Goal: Task Accomplishment & Management: Manage account settings

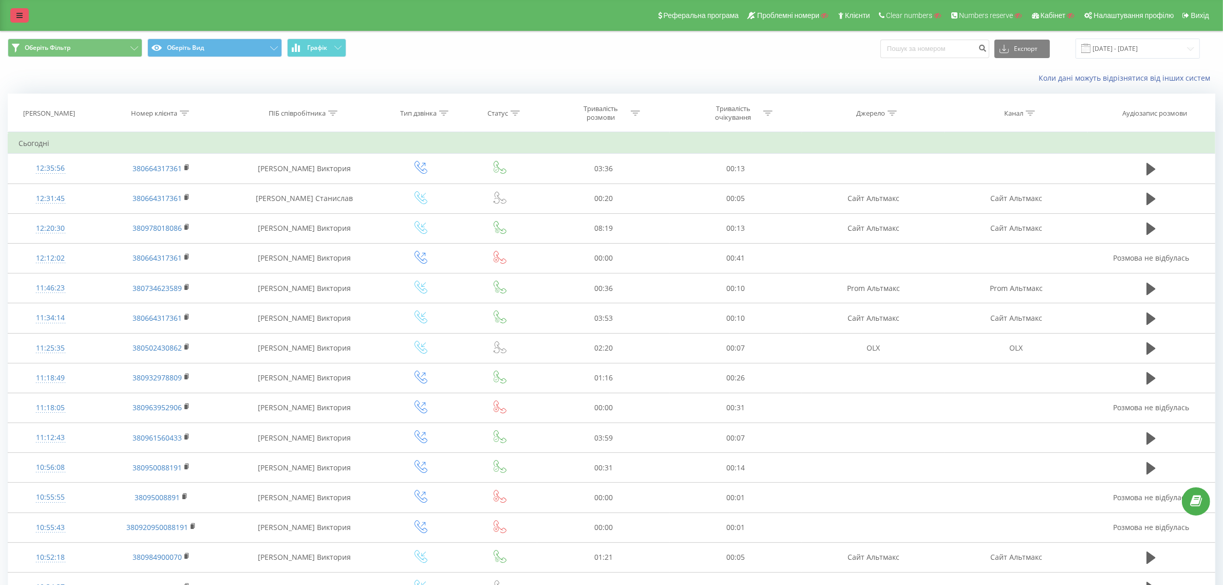
click at [27, 13] on link at bounding box center [19, 15] width 18 height 14
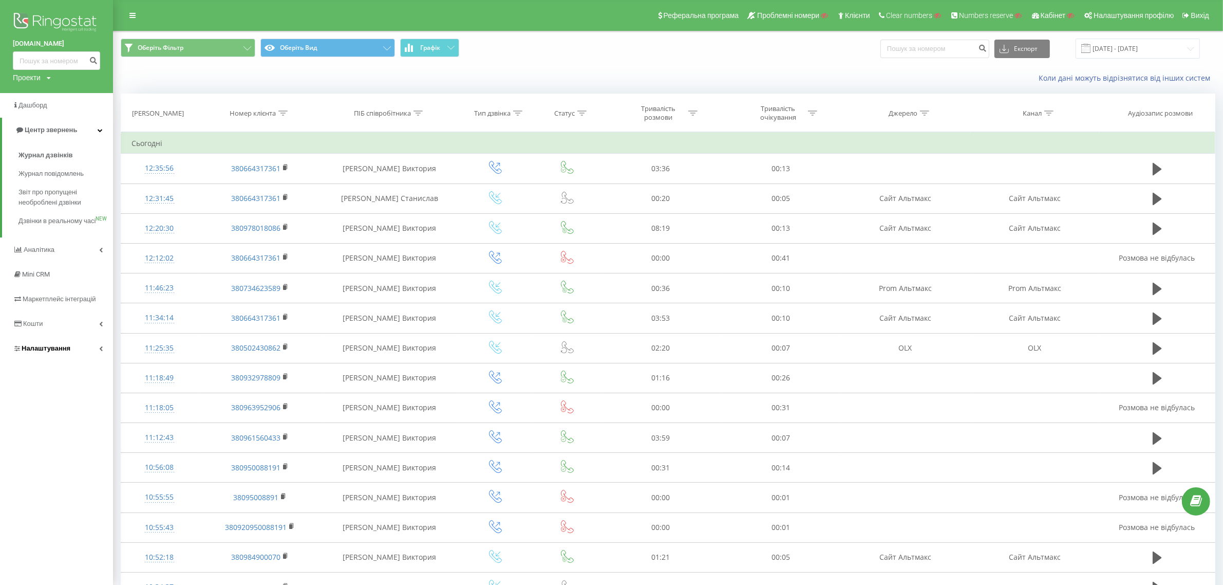
click at [39, 352] on span "Налаштування" at bounding box center [46, 348] width 49 height 8
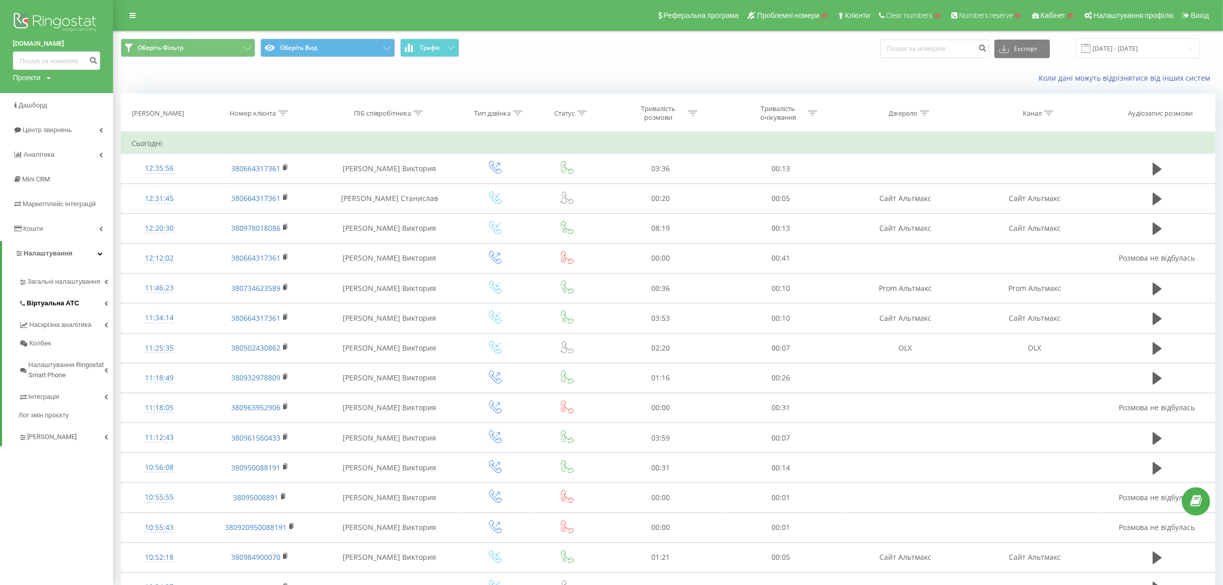
click at [65, 299] on span "Віртуальна АТС" at bounding box center [53, 303] width 52 height 10
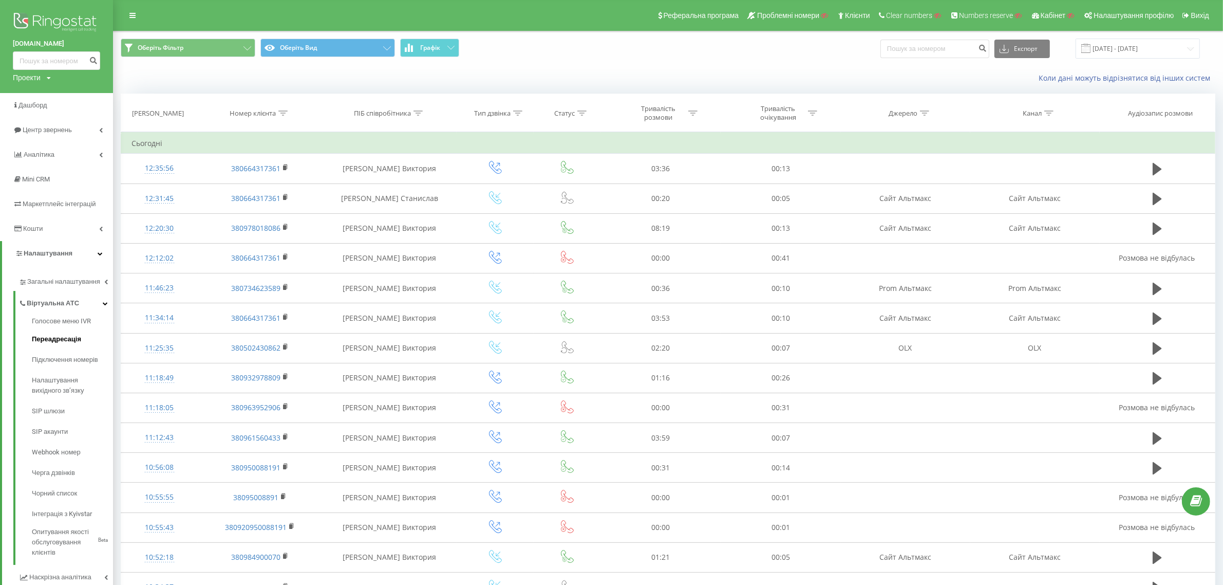
click at [67, 337] on span "Переадресація" at bounding box center [56, 339] width 49 height 10
click at [64, 357] on span "Підключення номерів" at bounding box center [68, 359] width 72 height 10
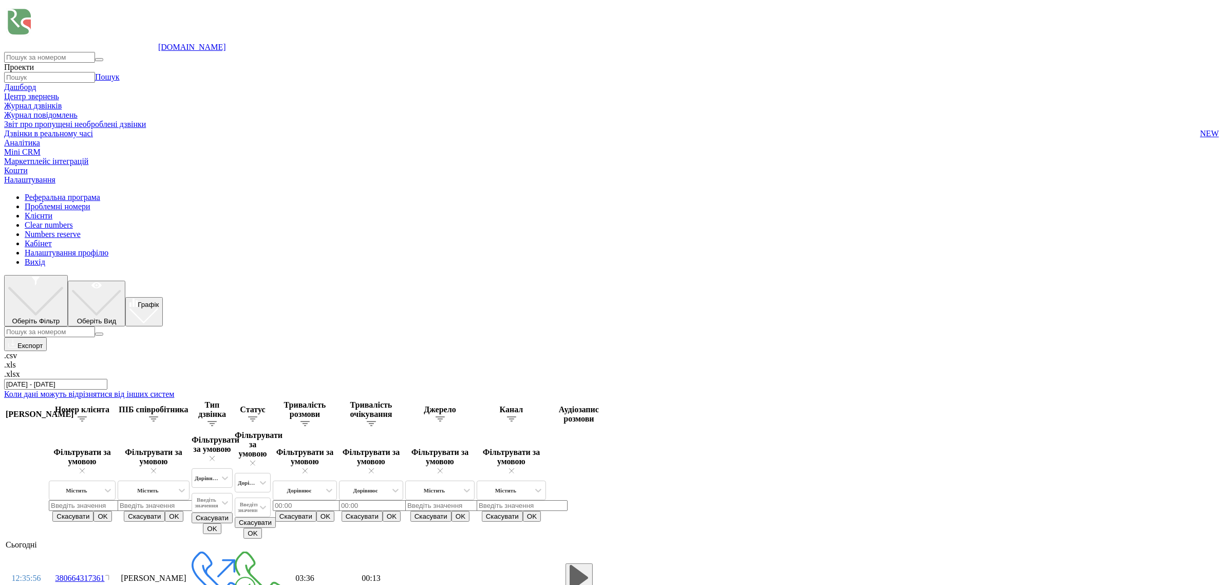
click at [126, 280] on button "Оберіть Вид" at bounding box center [97, 303] width 58 height 46
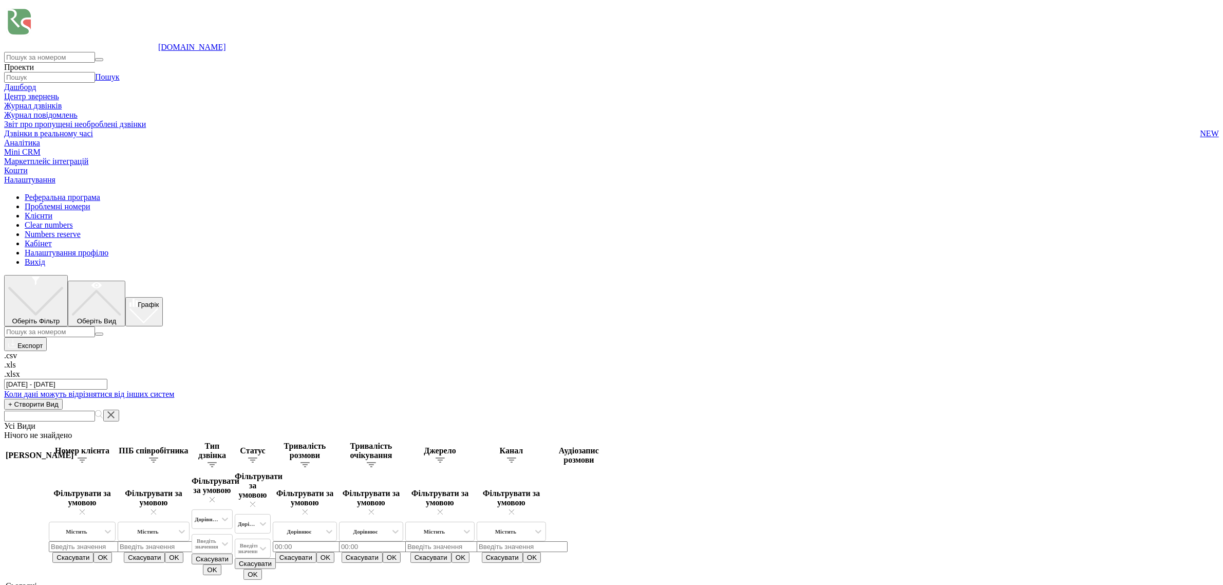
click at [68, 275] on button "Оберіть Фільтр" at bounding box center [36, 300] width 64 height 51
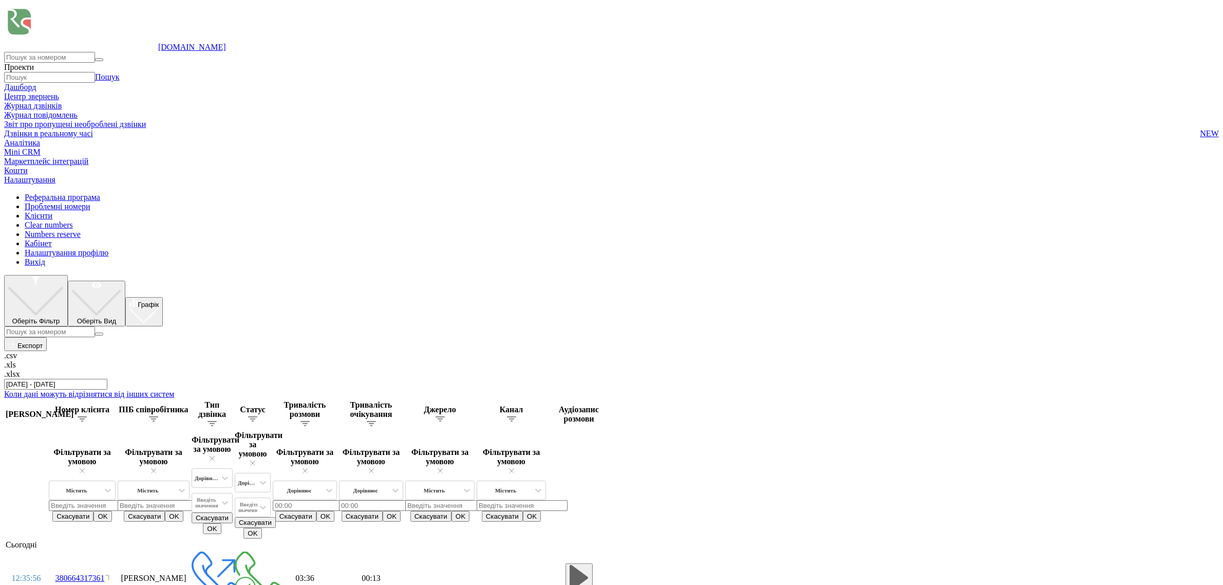
click at [126, 280] on button "Оберіть Вид" at bounding box center [97, 303] width 58 height 46
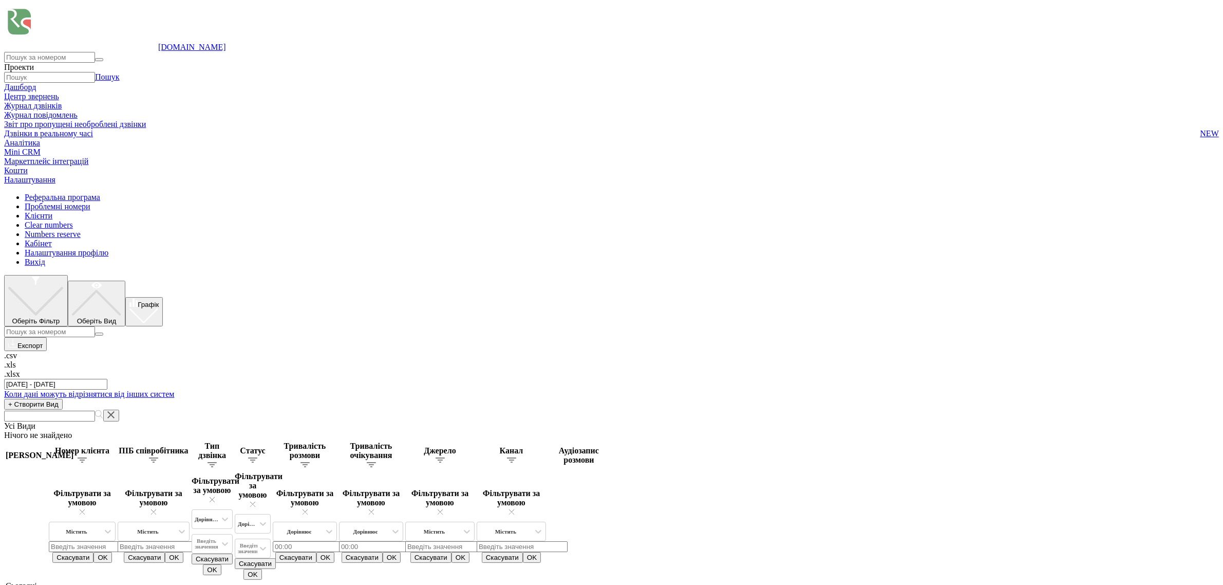
click at [68, 275] on button "Оберіть Фільтр" at bounding box center [36, 300] width 64 height 51
click at [126, 280] on button "Оберіть Вид" at bounding box center [97, 303] width 58 height 46
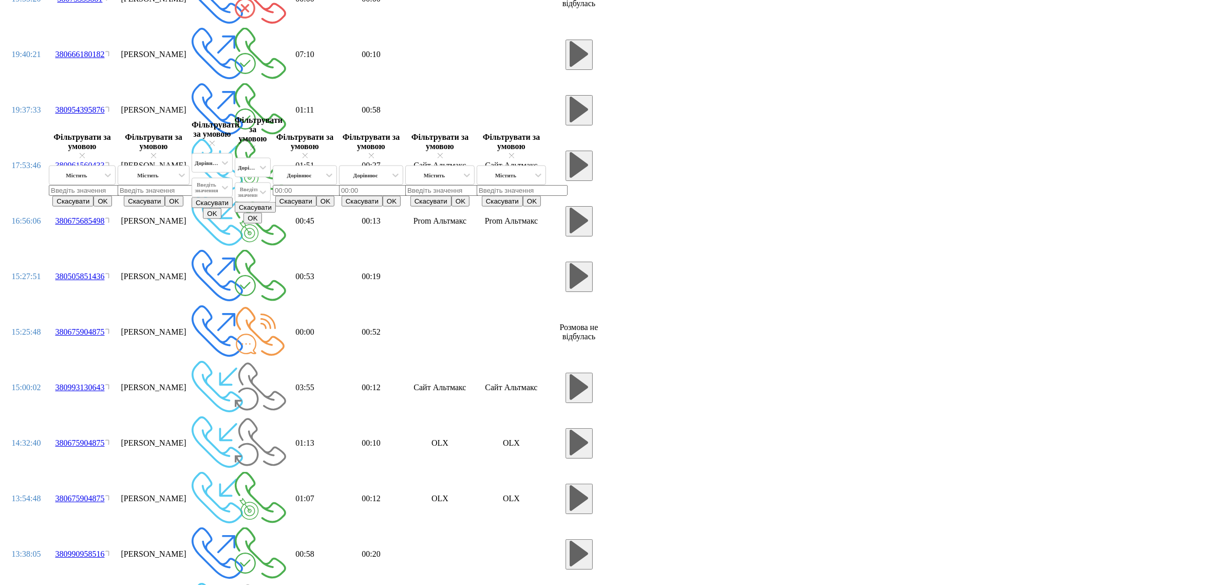
scroll to position [627, 0]
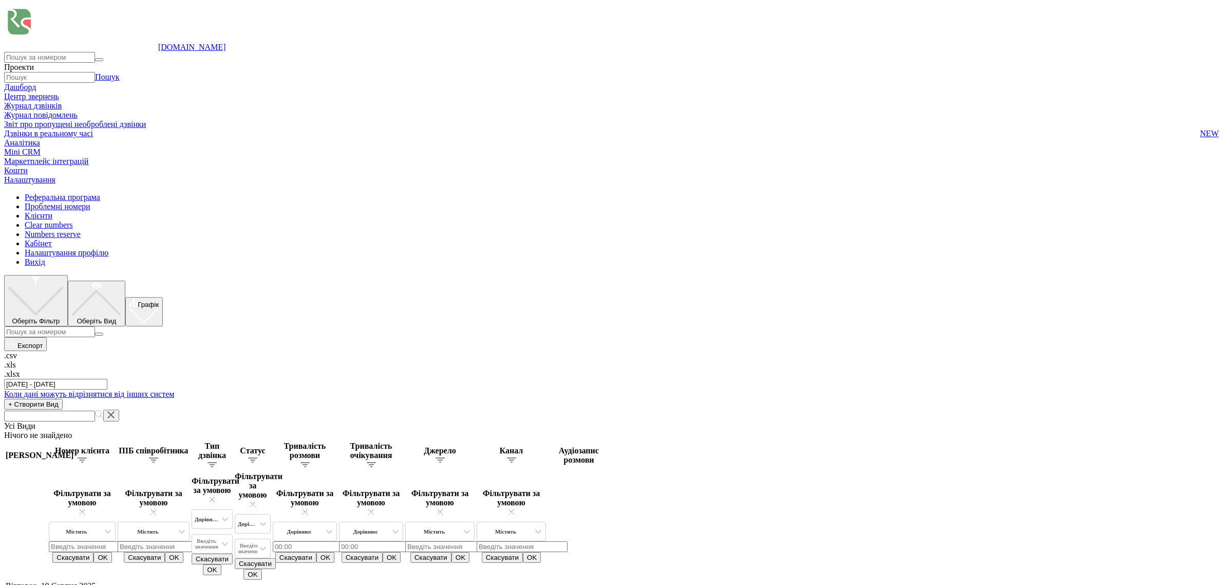
click at [107, 379] on input "21.07.2025 - 21.08.2025" at bounding box center [55, 384] width 103 height 11
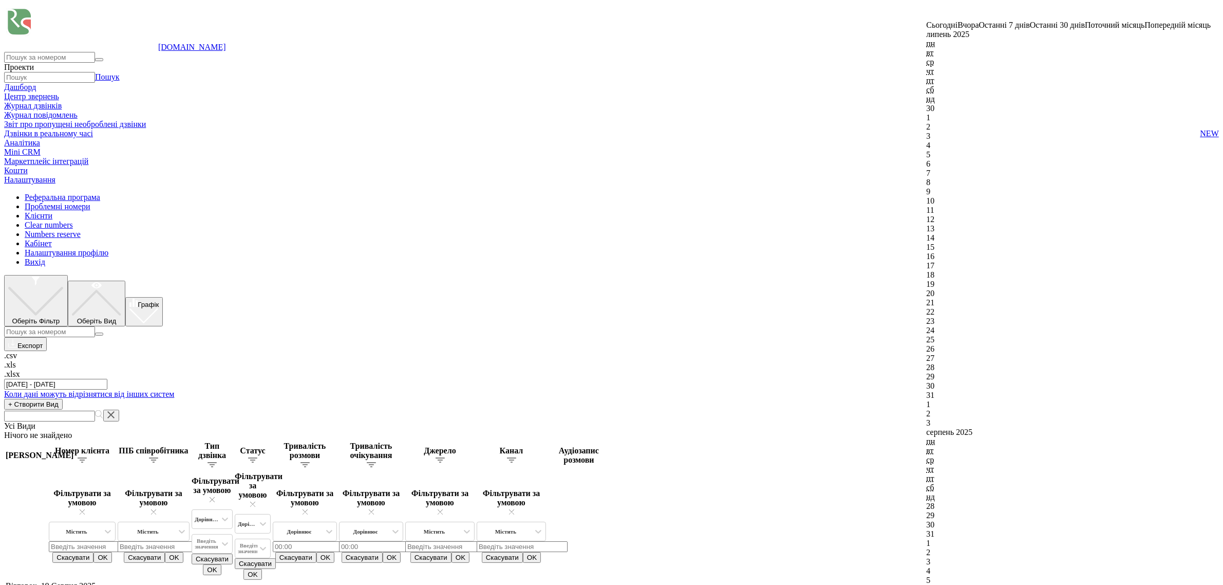
type input "19.08.2025 - 19.08.2025"
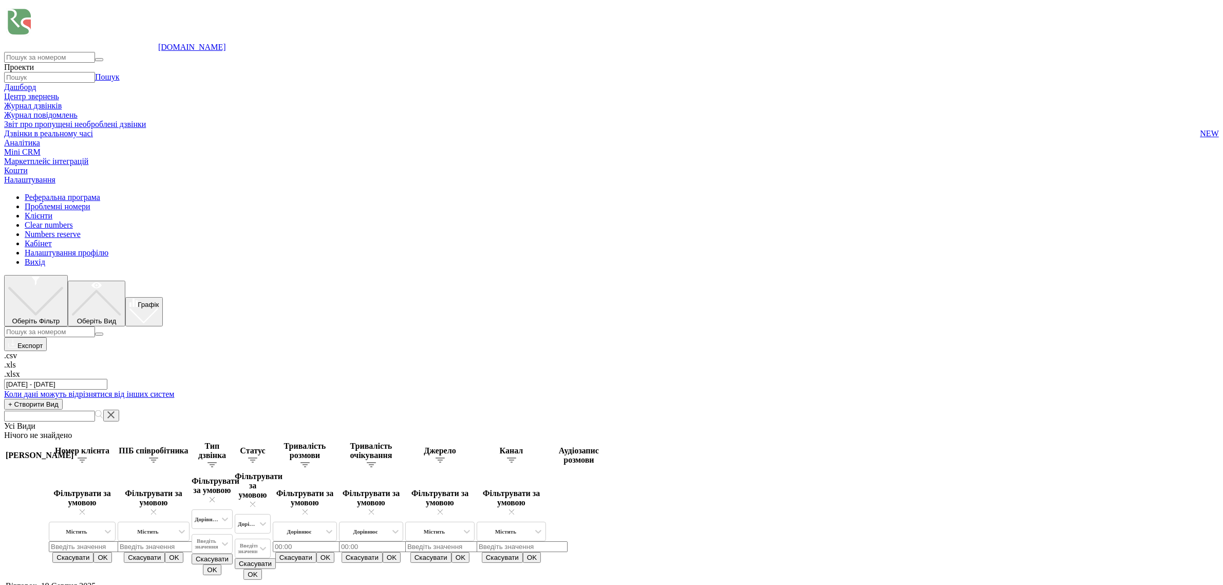
click at [4, 193] on link at bounding box center [4, 193] width 0 height 0
click at [27, 184] on span "Налаштування" at bounding box center [29, 179] width 51 height 9
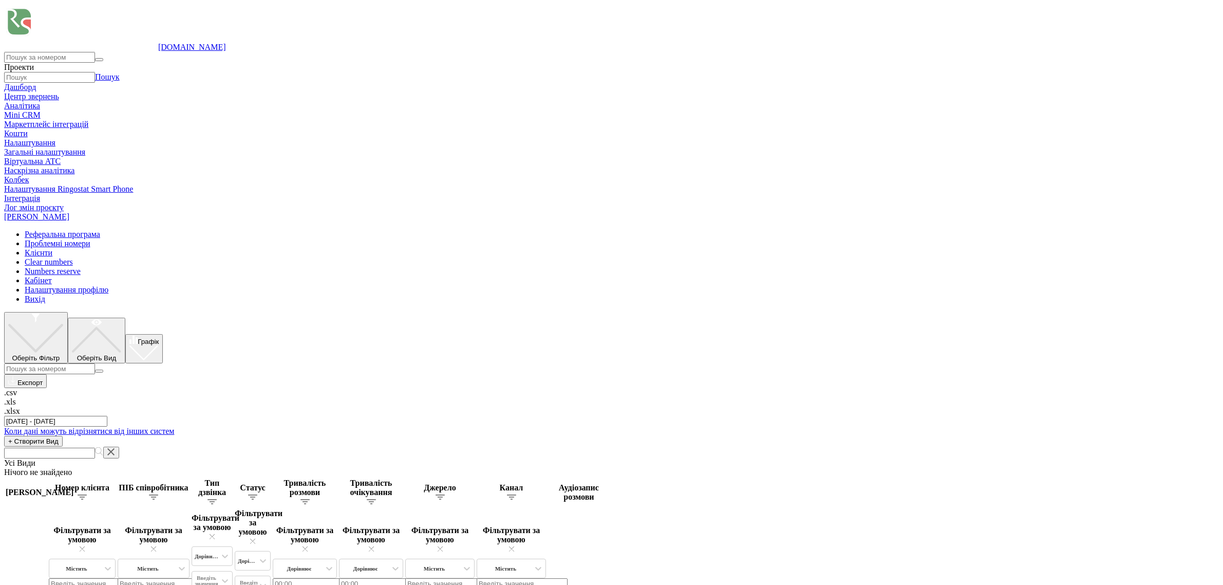
click at [59, 166] on span "Віртуальна АТС" at bounding box center [32, 161] width 57 height 9
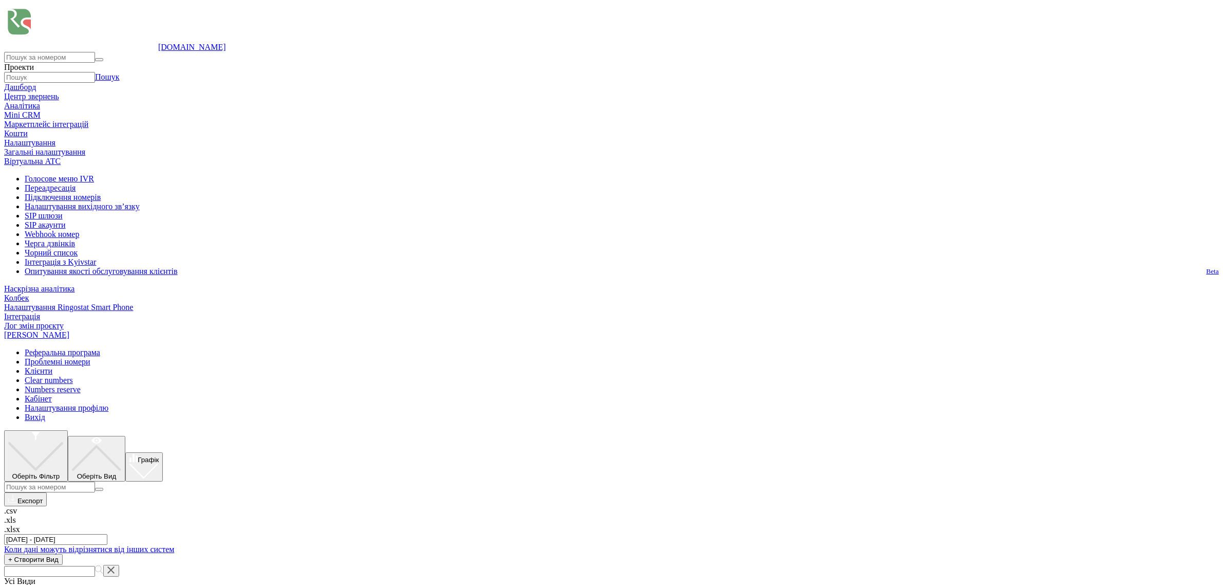
click at [63, 202] on link "Підключення номерів" at bounding box center [622, 197] width 1194 height 9
